Goal: Task Accomplishment & Management: Use online tool/utility

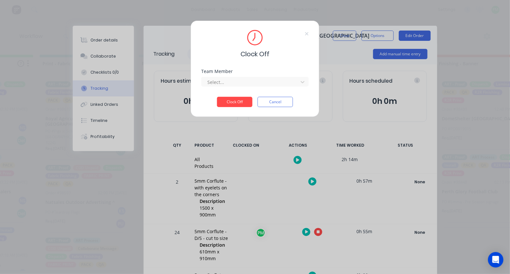
scroll to position [52, 0]
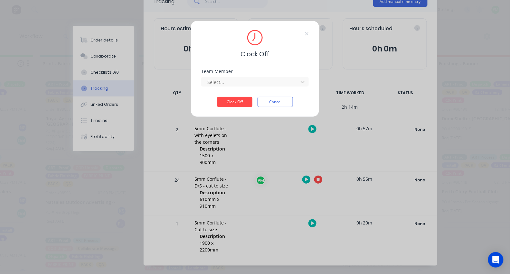
click at [251, 90] on div "Team Member Select..." at bounding box center [255, 83] width 108 height 28
click at [250, 86] on div at bounding box center [251, 82] width 88 height 8
type input "pro"
click at [235, 104] on button "Clock Off" at bounding box center [234, 102] width 35 height 10
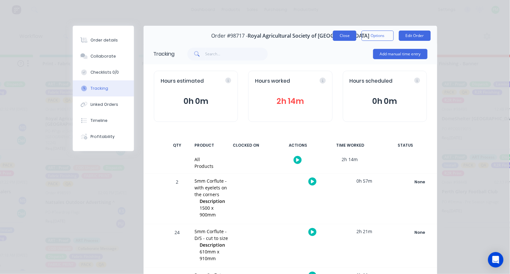
scroll to position [0, 0]
click at [344, 33] on button "Close" at bounding box center [345, 36] width 24 height 10
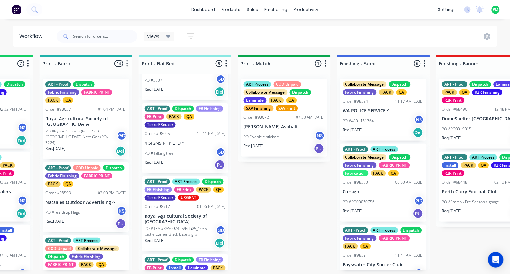
click at [171, 153] on div "PO #Talking tree GD" at bounding box center [185, 153] width 81 height 12
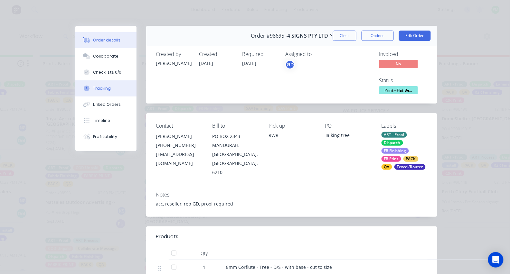
click at [102, 91] on div "Tracking" at bounding box center [102, 89] width 18 height 6
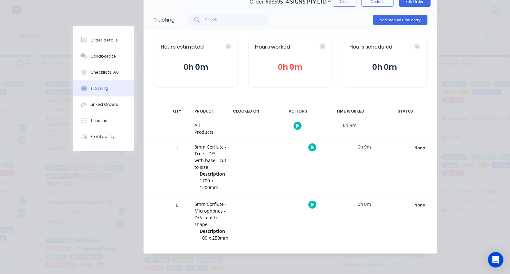
scroll to position [36, 0]
click at [310, 141] on div at bounding box center [312, 148] width 48 height 16
click at [308, 145] on button "button" at bounding box center [312, 148] width 8 height 8
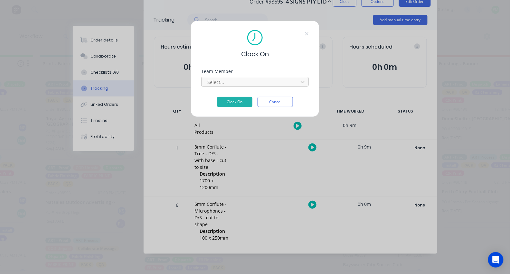
click at [263, 86] on div at bounding box center [251, 82] width 88 height 8
type input "pro"
click at [235, 104] on button "Clock On" at bounding box center [234, 102] width 35 height 10
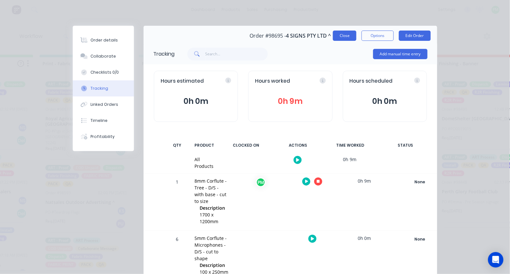
scroll to position [0, 0]
click at [346, 35] on button "Close" at bounding box center [345, 36] width 24 height 10
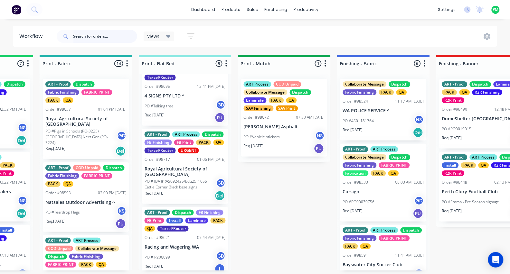
scroll to position [226, 0]
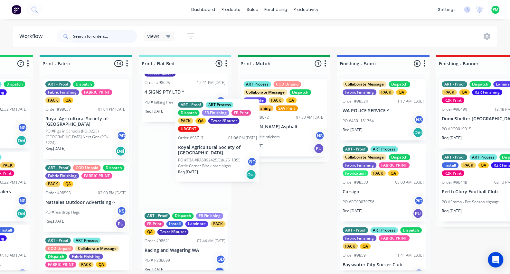
drag, startPoint x: 175, startPoint y: 188, endPoint x: 211, endPoint y: 156, distance: 47.6
click at [211, 156] on div "Dispatch FB Print PACK QA Order #98494 02:39 PM [DATE] Rangs Boomerangs ^ PO #[…" at bounding box center [185, 172] width 93 height 197
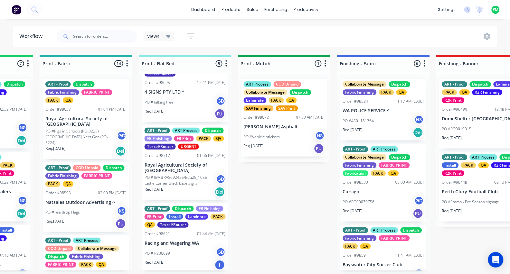
click at [201, 185] on div "ART - Proof ART Process Dispatch FB Finishing FB Print PACK QA Texcel/Router UR…" at bounding box center [185, 162] width 86 height 75
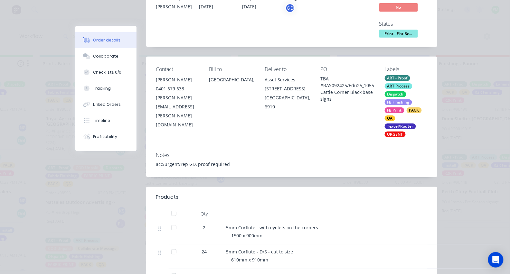
scroll to position [57, 0]
click at [110, 95] on button "Tracking" at bounding box center [105, 88] width 61 height 16
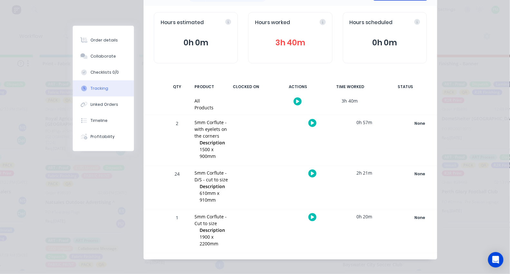
scroll to position [58, 0]
click at [99, 35] on button "Order details" at bounding box center [103, 40] width 61 height 16
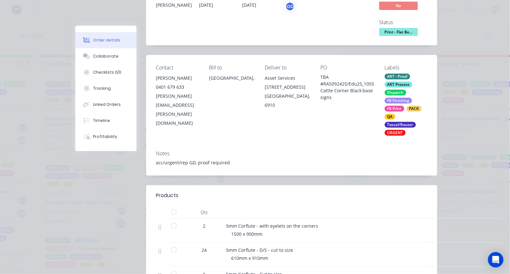
click at [392, 28] on span "Print - Flat Be..." at bounding box center [398, 32] width 39 height 8
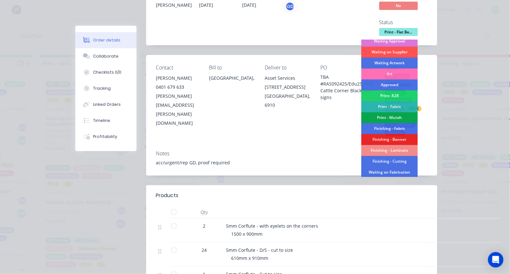
scroll to position [40, 0]
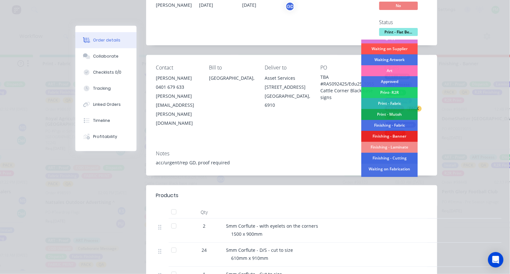
click at [392, 159] on div "Finishing - Cutting" at bounding box center [390, 158] width 56 height 11
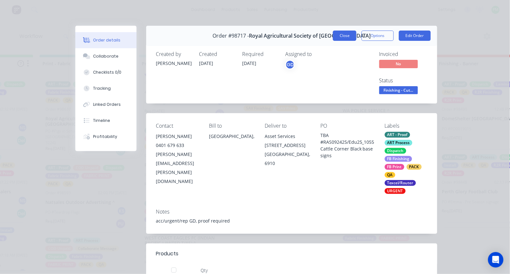
scroll to position [0, 0]
click at [348, 37] on button "Close" at bounding box center [345, 36] width 24 height 10
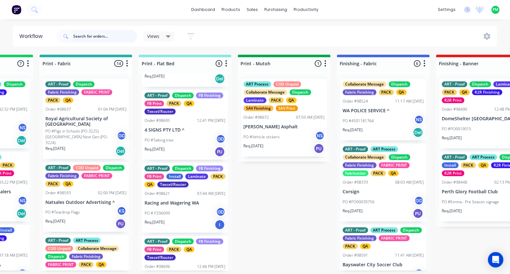
scroll to position [188, 0]
click at [193, 129] on div "ART - Proof Dispatch FB Finishing FB Print PACK QA Texcel/Router Order #98695 1…" at bounding box center [185, 125] width 86 height 70
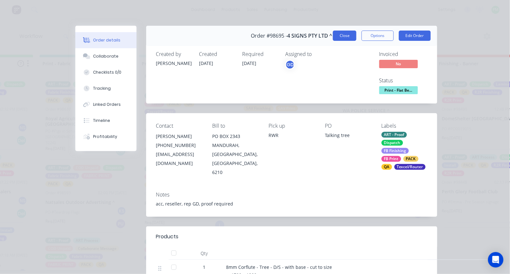
click at [340, 37] on button "Close" at bounding box center [345, 36] width 24 height 10
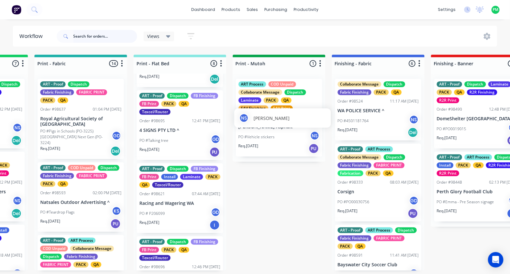
scroll to position [0, 870]
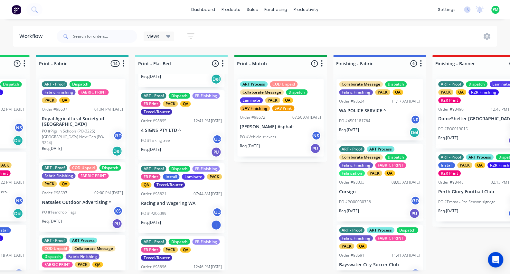
click at [169, 124] on div "Order #98695 12:41 PM [DATE]" at bounding box center [181, 121] width 81 height 6
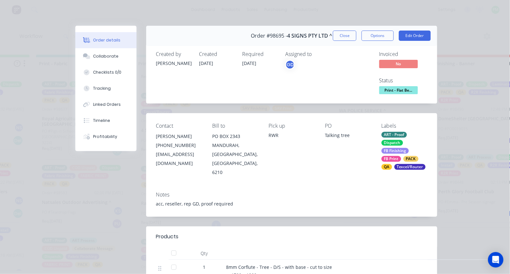
scroll to position [145, 0]
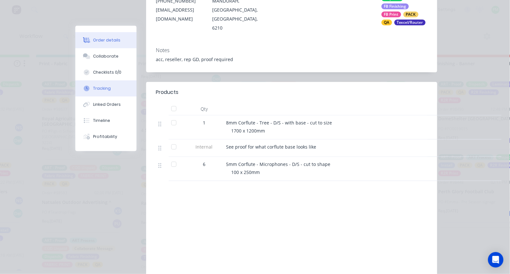
click at [93, 91] on div "Tracking" at bounding box center [102, 89] width 18 height 6
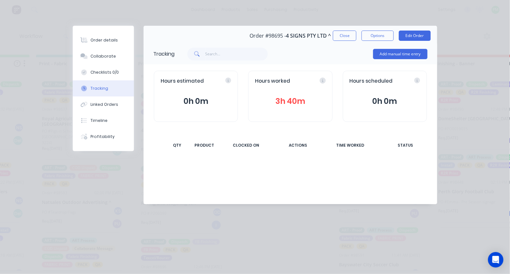
scroll to position [0, 0]
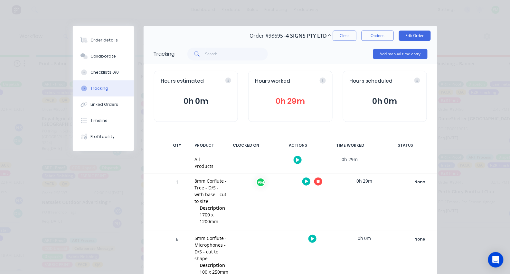
click at [318, 184] on button "button" at bounding box center [318, 182] width 8 height 8
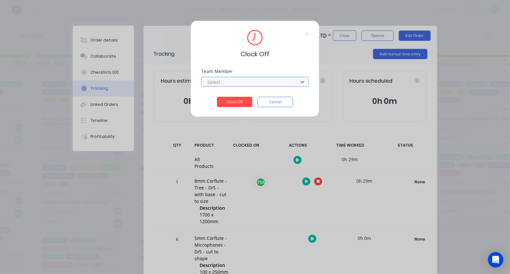
click at [243, 86] on div at bounding box center [251, 82] width 88 height 8
type input "d"
type input "pro"
click at [235, 104] on button "Clock Off" at bounding box center [234, 102] width 35 height 10
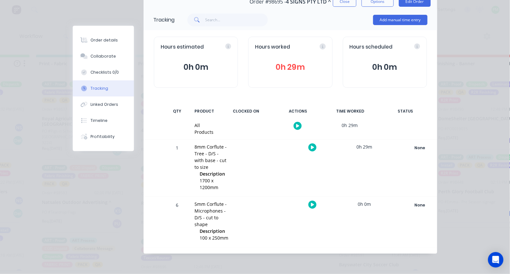
scroll to position [36, 0]
click at [309, 201] on button "button" at bounding box center [312, 205] width 8 height 8
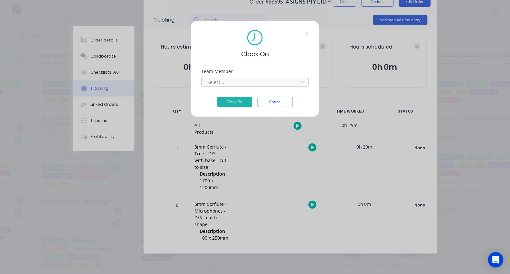
click at [246, 86] on div at bounding box center [251, 82] width 88 height 8
type input "pro"
click at [235, 104] on button "Clock On" at bounding box center [234, 102] width 35 height 10
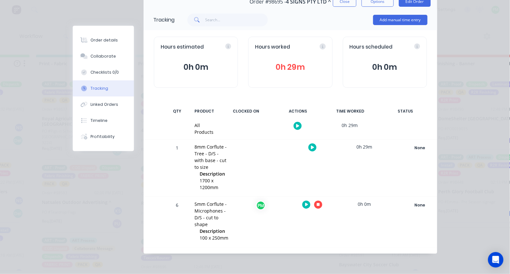
click at [317, 203] on icon "button" at bounding box center [318, 204] width 3 height 3
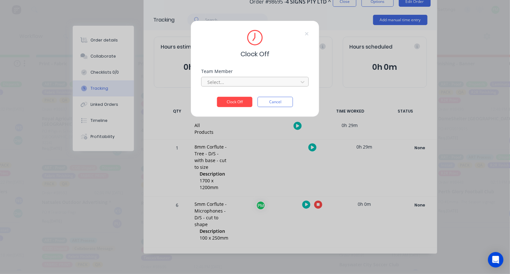
click at [232, 80] on div "Select..." at bounding box center [251, 82] width 92 height 10
type input "pro"
click at [235, 104] on button "Clock Off" at bounding box center [234, 102] width 35 height 10
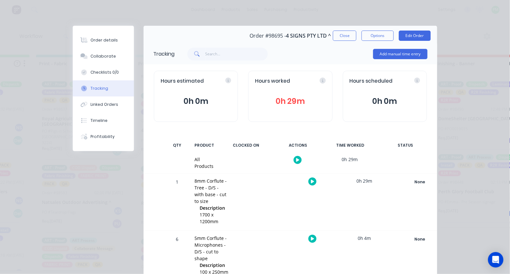
scroll to position [0, 0]
click at [110, 37] on div "Order details" at bounding box center [104, 40] width 27 height 6
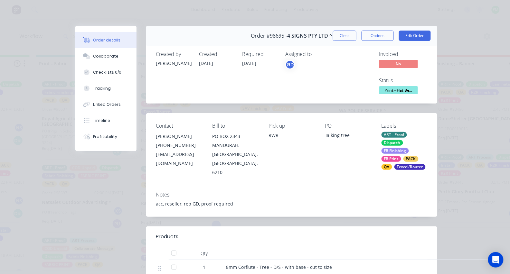
click at [390, 94] on button "Print - Flat Be..." at bounding box center [398, 91] width 39 height 10
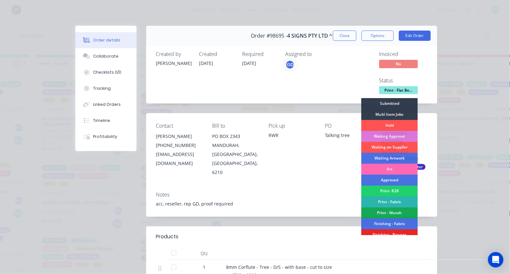
scroll to position [31, 0]
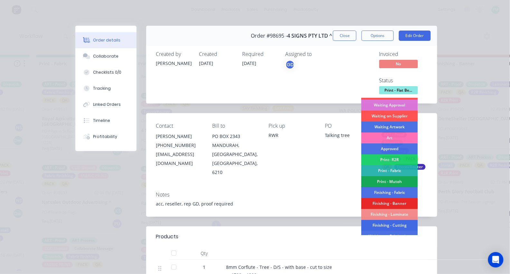
click at [392, 223] on div "Finishing - Cutting" at bounding box center [390, 225] width 56 height 11
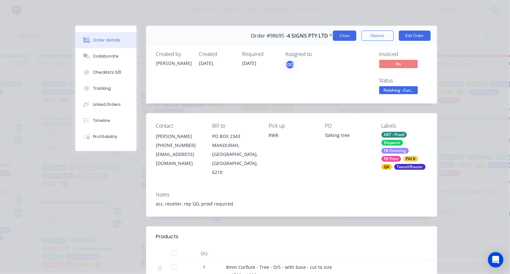
click at [344, 36] on button "Close" at bounding box center [345, 36] width 24 height 10
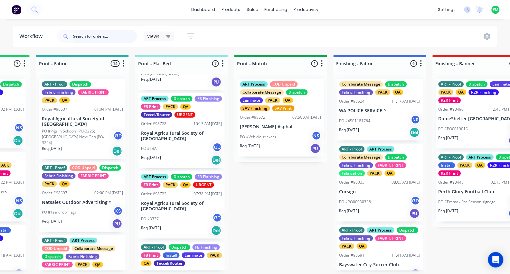
scroll to position [33, 0]
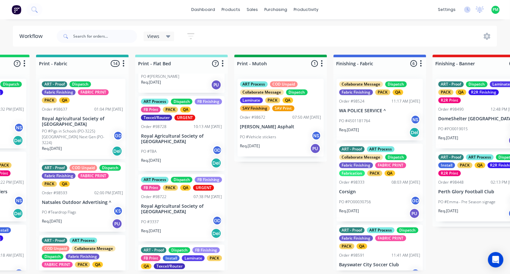
click at [176, 191] on div "ART Process Dispatch FB Finishing FB Print PACK QA URGENT" at bounding box center [181, 184] width 81 height 14
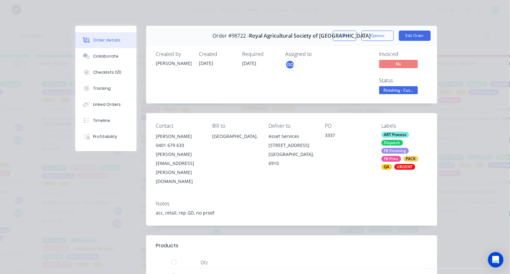
scroll to position [0, 0]
click at [347, 33] on button "Close" at bounding box center [345, 36] width 24 height 10
